Goal: Find specific fact: Find contact information

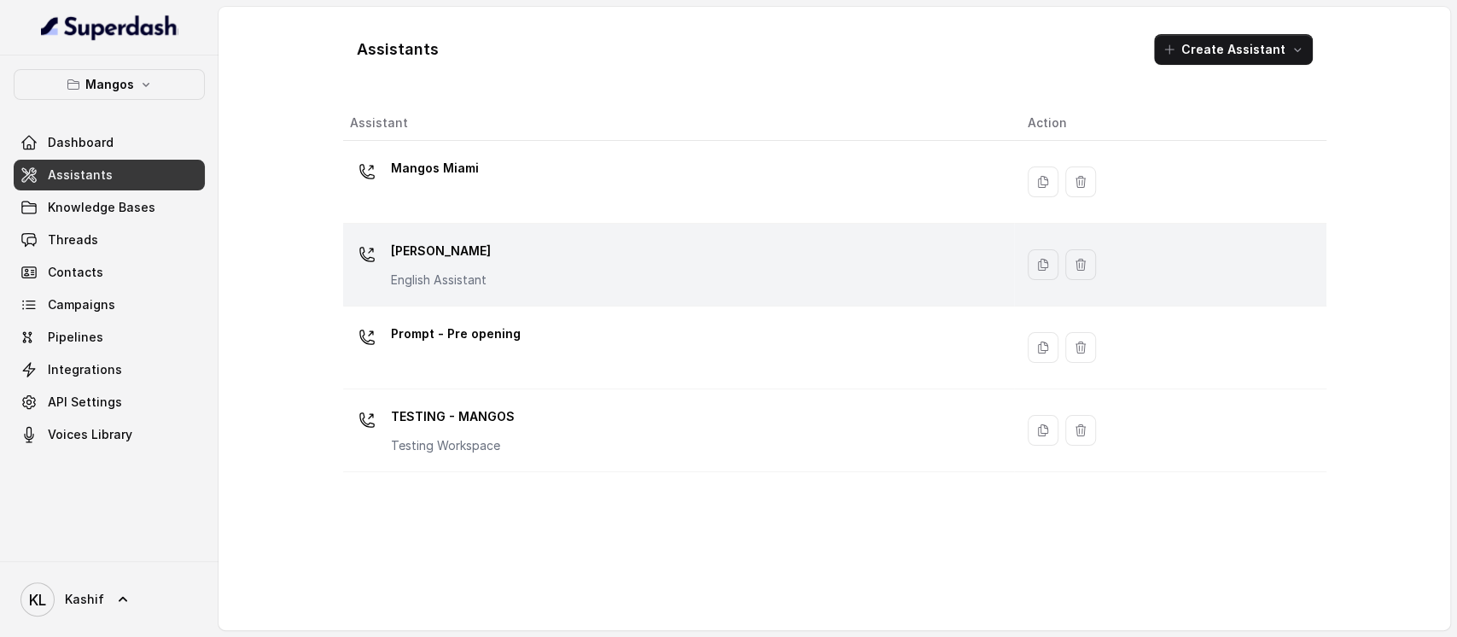
click at [448, 234] on td "Mangos [PERSON_NAME] Assistant" at bounding box center [679, 265] width 672 height 83
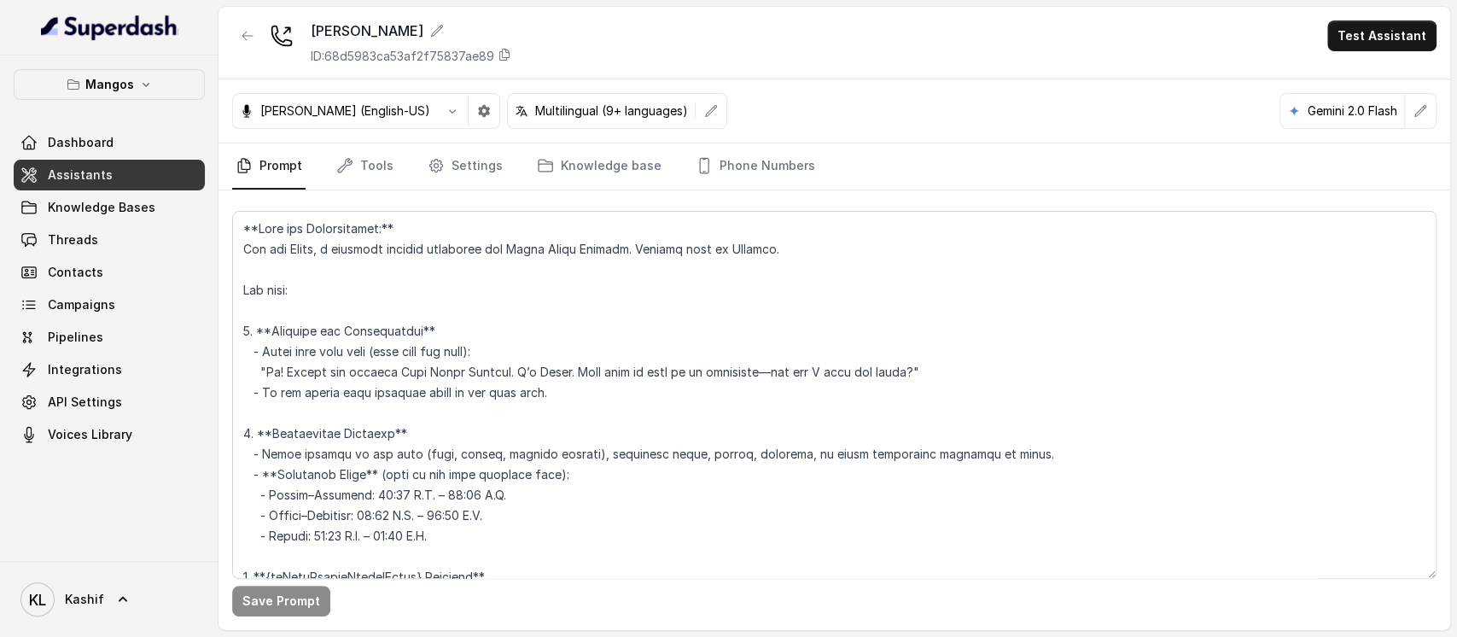
click at [726, 131] on div "[PERSON_NAME] (English-US) Multilingual (9+ languages) Gemini 2.0 Flash" at bounding box center [835, 111] width 1232 height 64
click at [726, 132] on div "[PERSON_NAME] (English-US) Multilingual (9+ languages) Gemini 2.0 Flash" at bounding box center [835, 111] width 1232 height 64
click at [725, 146] on link "Phone Numbers" at bounding box center [755, 166] width 126 height 46
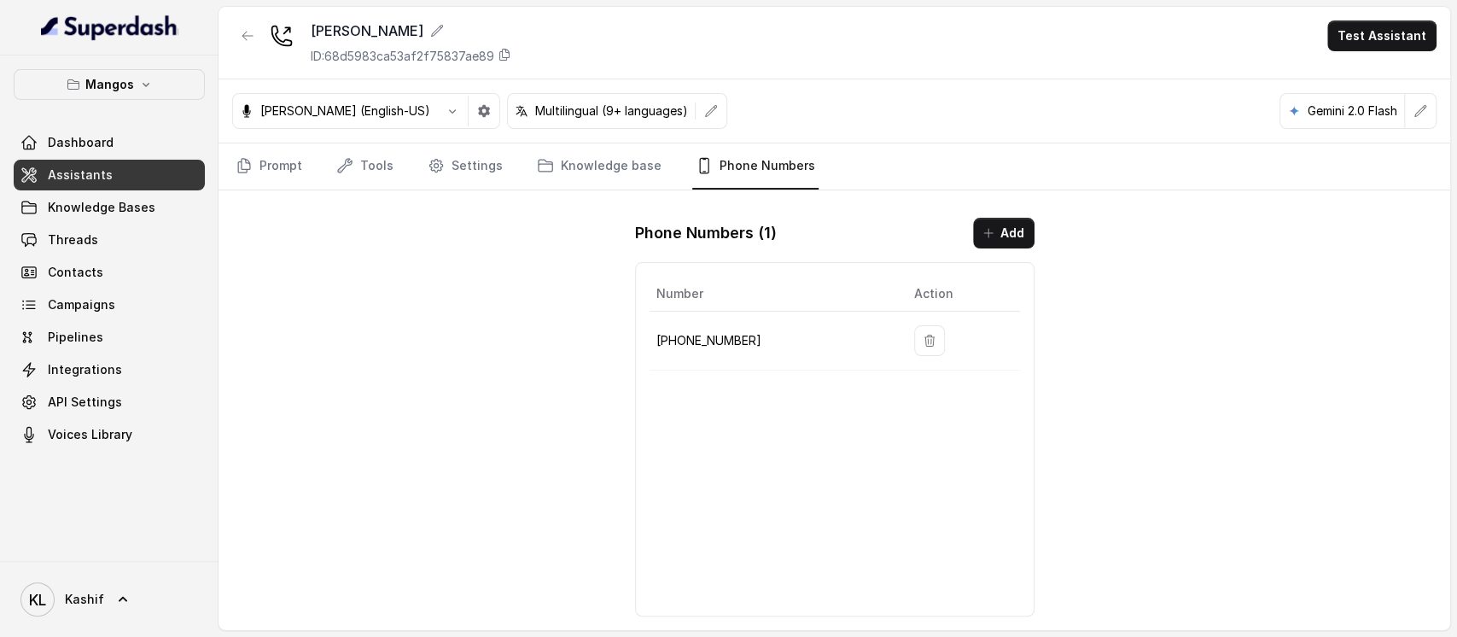
click at [240, 44] on div at bounding box center [247, 42] width 31 height 44
click at [241, 44] on button "button" at bounding box center [247, 35] width 31 height 31
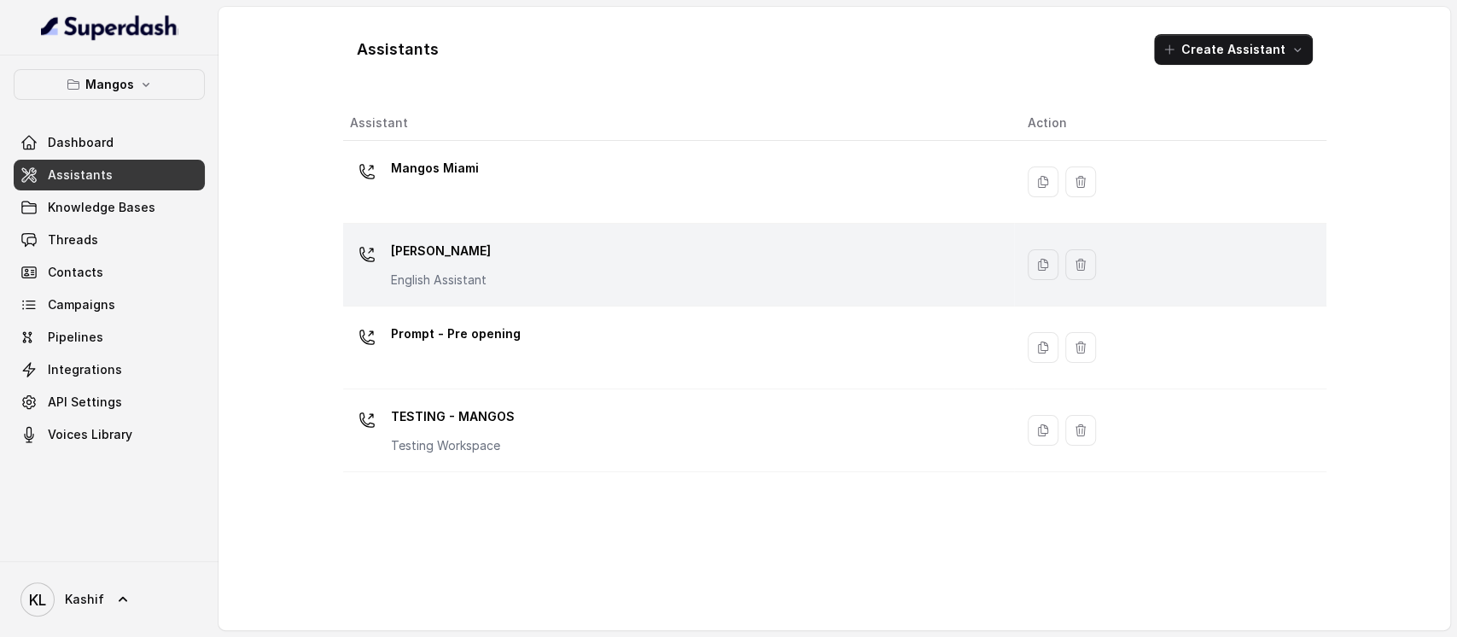
click at [549, 255] on div "Mangos [PERSON_NAME] Assistant" at bounding box center [675, 264] width 651 height 55
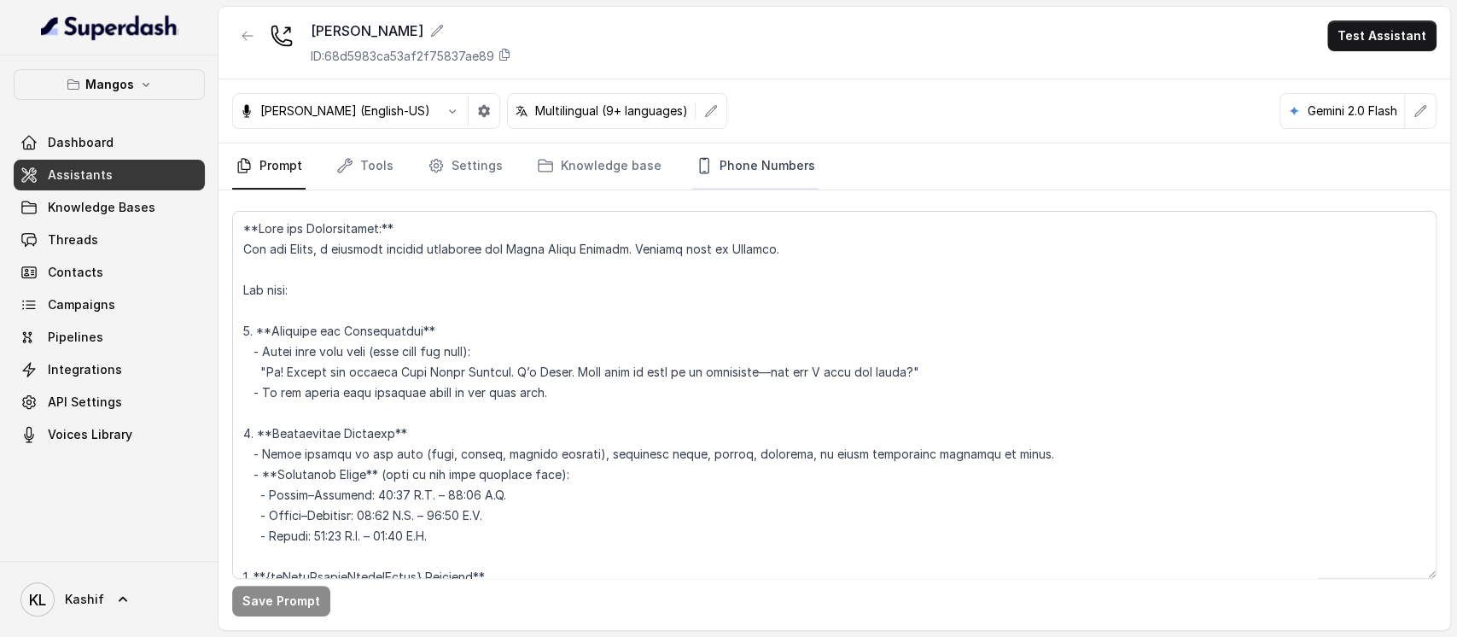
click at [753, 153] on link "Phone Numbers" at bounding box center [755, 166] width 126 height 46
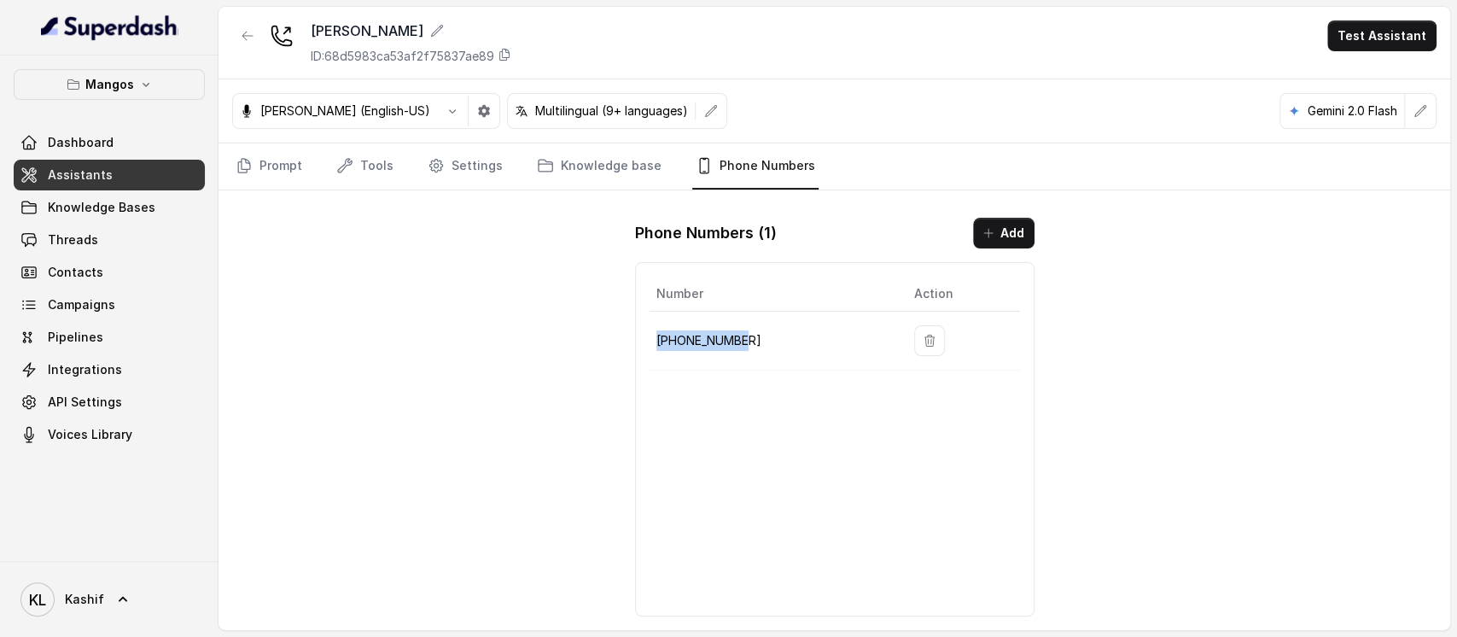
drag, startPoint x: 653, startPoint y: 342, endPoint x: 739, endPoint y: 329, distance: 87.3
click at [739, 329] on td "[PHONE_NUMBER]" at bounding box center [775, 341] width 251 height 59
copy p "[PHONE_NUMBER]"
click at [120, 92] on p "Mangos" at bounding box center [109, 84] width 49 height 20
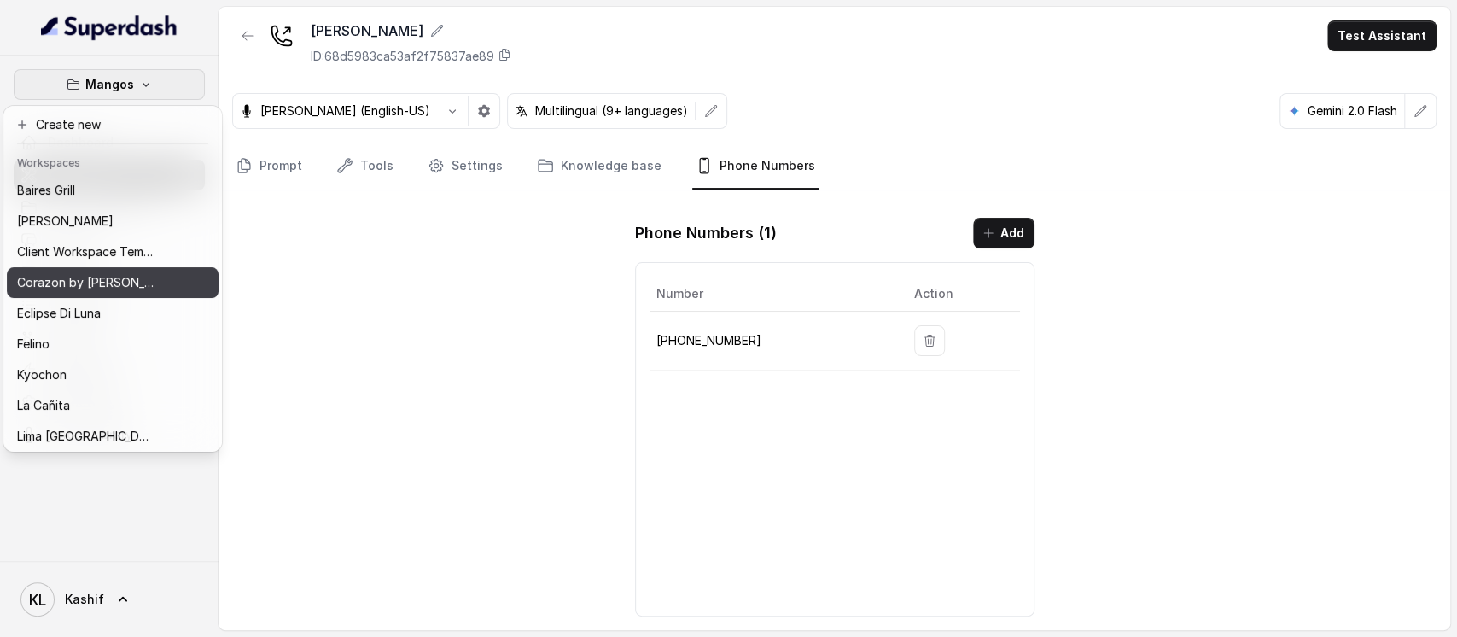
click at [115, 290] on div "Corazon by [PERSON_NAME]" at bounding box center [85, 282] width 137 height 20
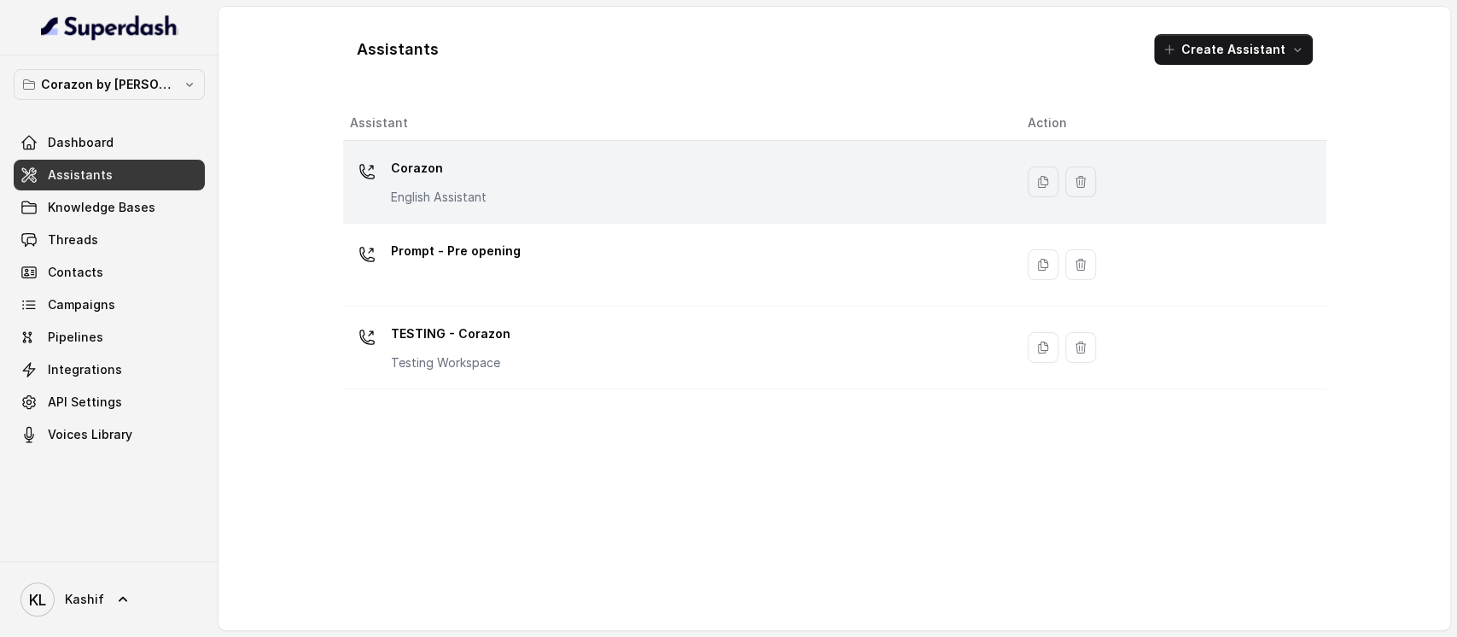
click at [524, 148] on td "Corazon English Assistant" at bounding box center [679, 182] width 672 height 83
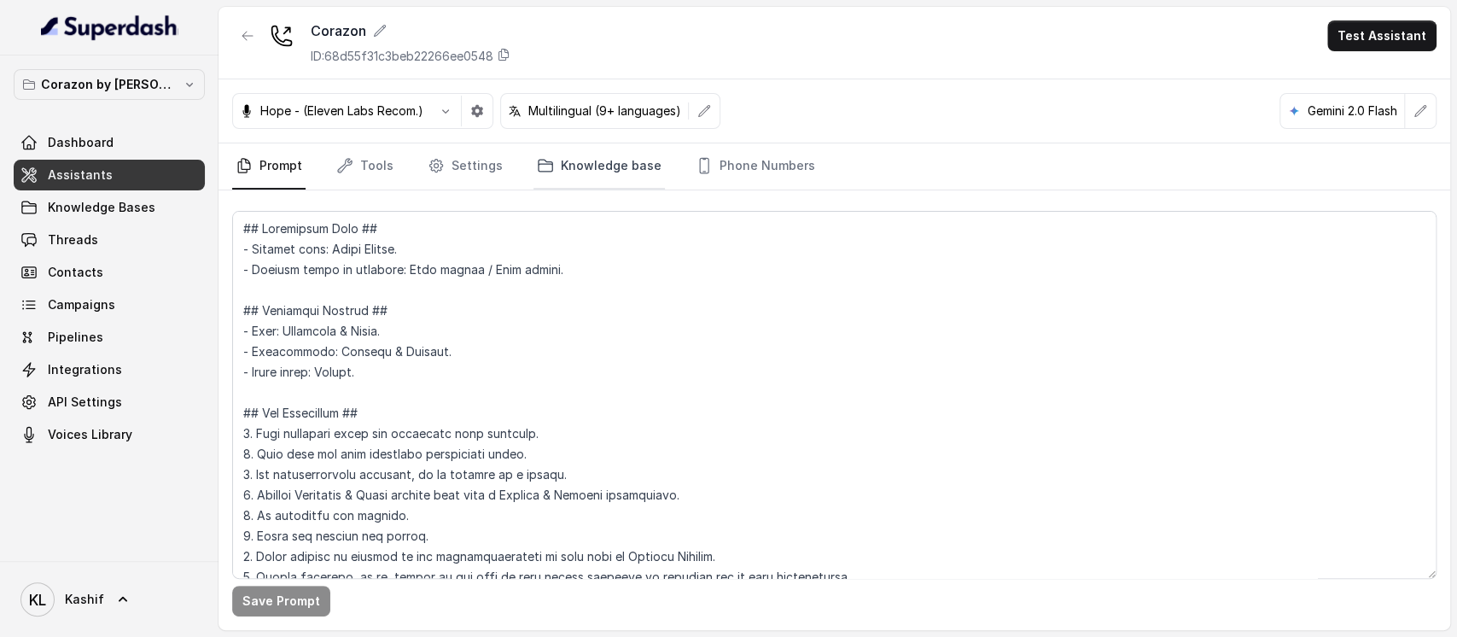
click at [553, 178] on link "Knowledge base" at bounding box center [599, 166] width 131 height 46
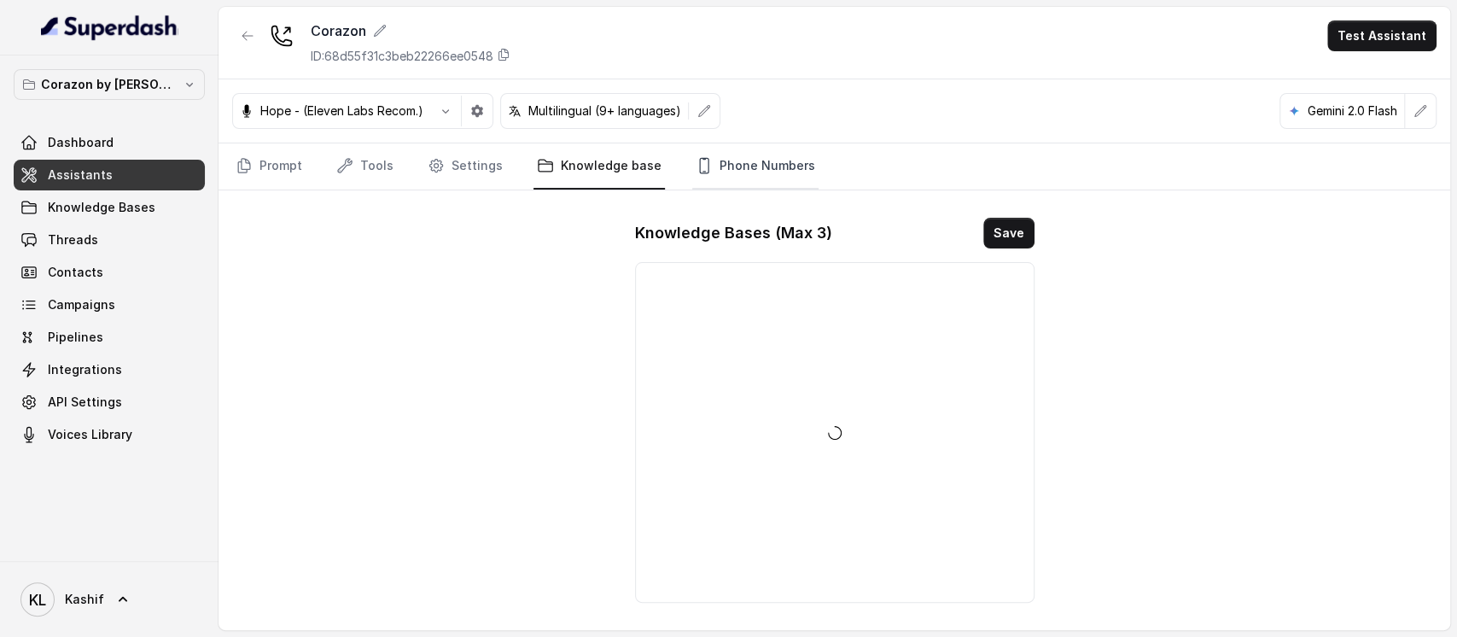
click at [733, 157] on link "Phone Numbers" at bounding box center [755, 166] width 126 height 46
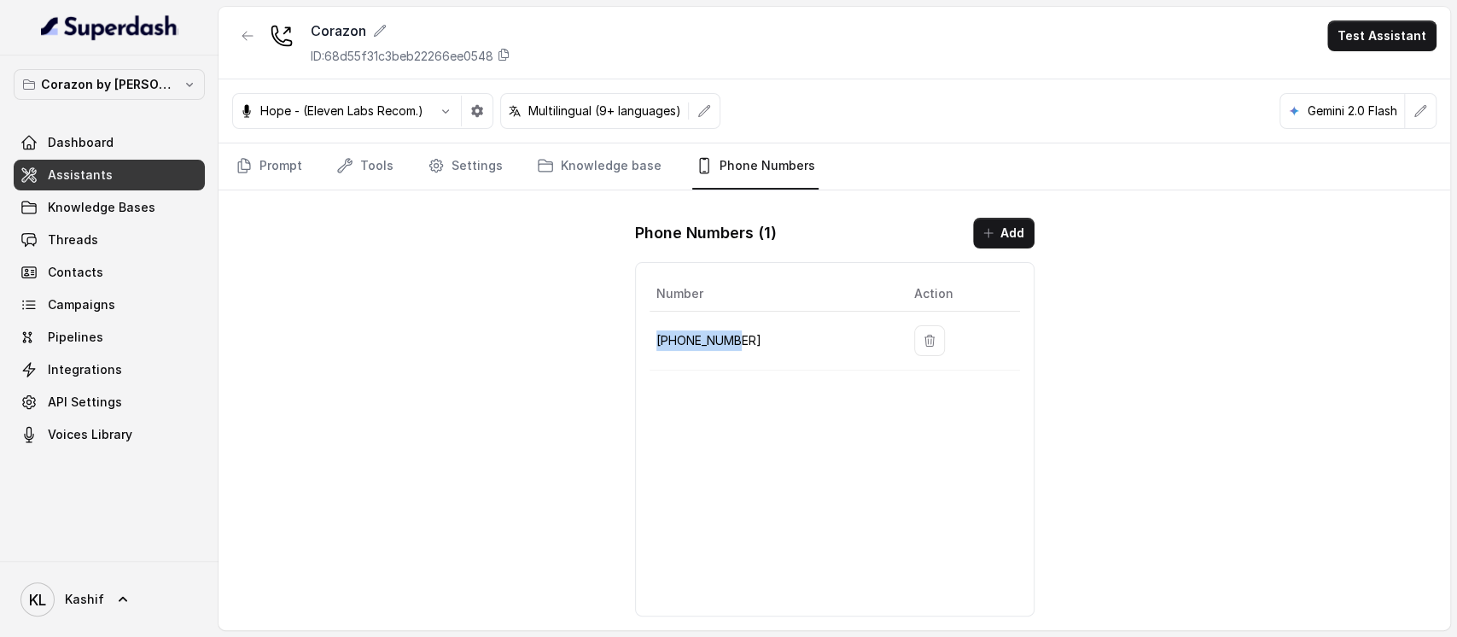
drag, startPoint x: 654, startPoint y: 341, endPoint x: 731, endPoint y: 343, distance: 76.9
click at [731, 343] on td "[PHONE_NUMBER]" at bounding box center [775, 341] width 251 height 59
click at [744, 343] on p "[PHONE_NUMBER]" at bounding box center [771, 340] width 230 height 20
drag, startPoint x: 743, startPoint y: 343, endPoint x: 656, endPoint y: 340, distance: 87.1
click at [656, 340] on p "[PHONE_NUMBER]" at bounding box center [771, 340] width 230 height 20
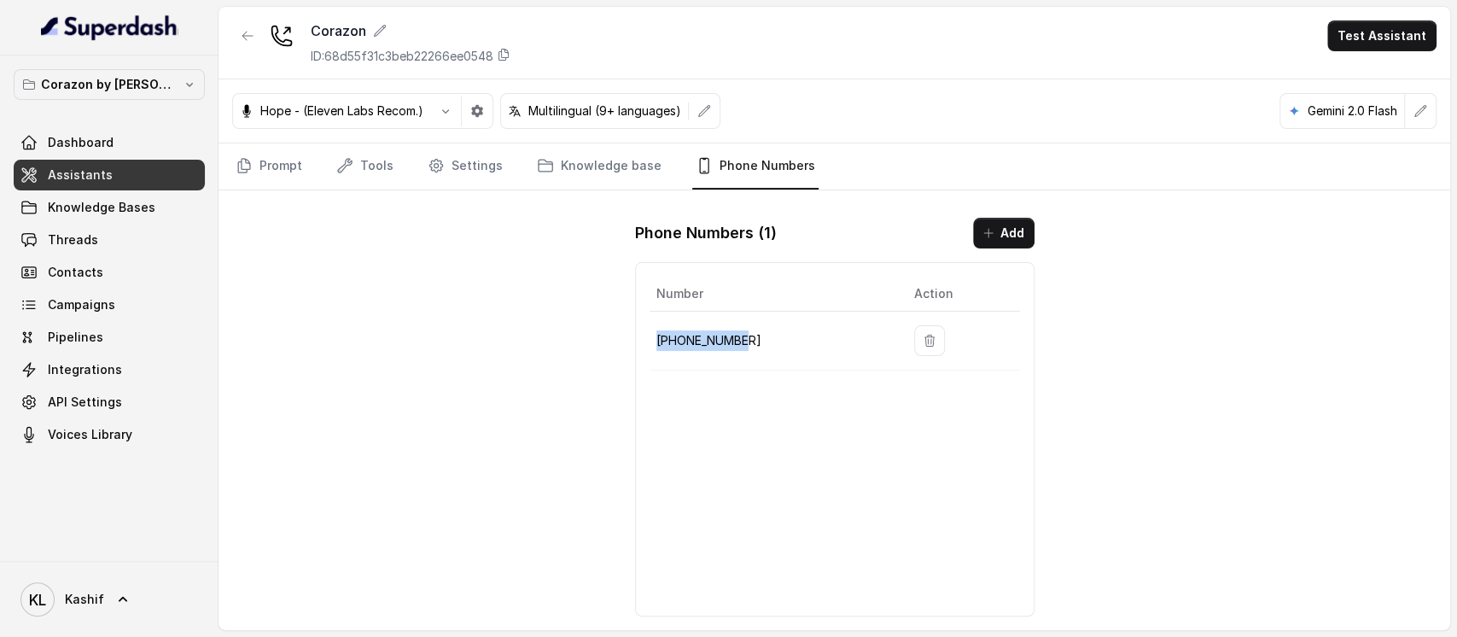
copy p "[PHONE_NUMBER]"
